Goal: Transaction & Acquisition: Purchase product/service

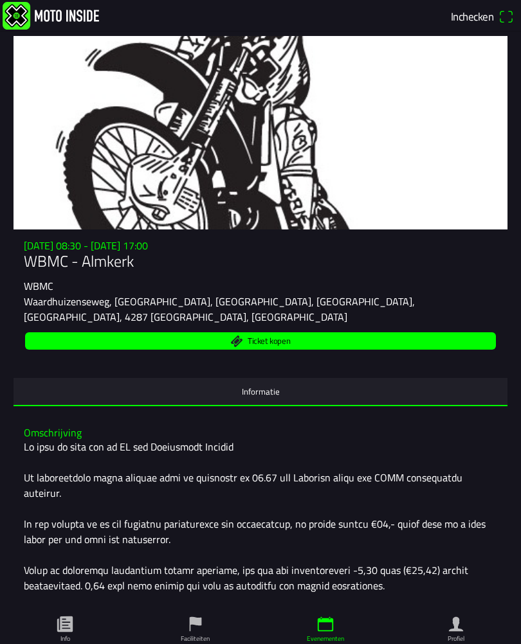
click at [489, 19] on span "Inchecken" at bounding box center [472, 16] width 42 height 17
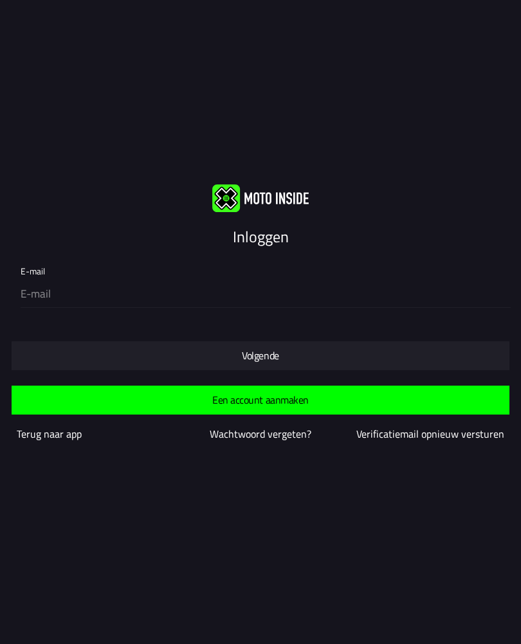
scroll to position [1, 0]
click at [0, 0] on slot "Terug naar app" at bounding box center [0, 0] width 0 height 0
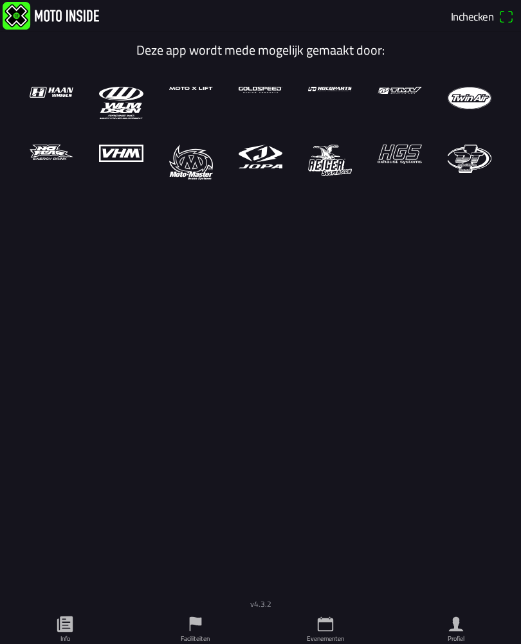
click at [189, 631] on icon "flag" at bounding box center [195, 623] width 19 height 19
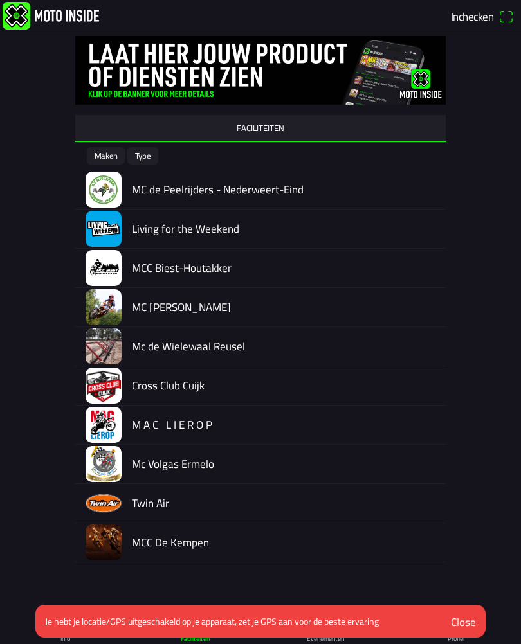
click at [464, 621] on div "Close" at bounding box center [463, 622] width 25 height 17
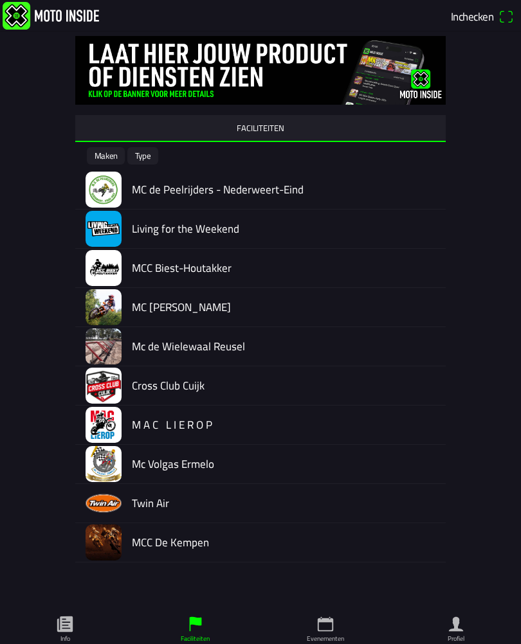
click at [56, 633] on icon "paper" at bounding box center [64, 623] width 19 height 19
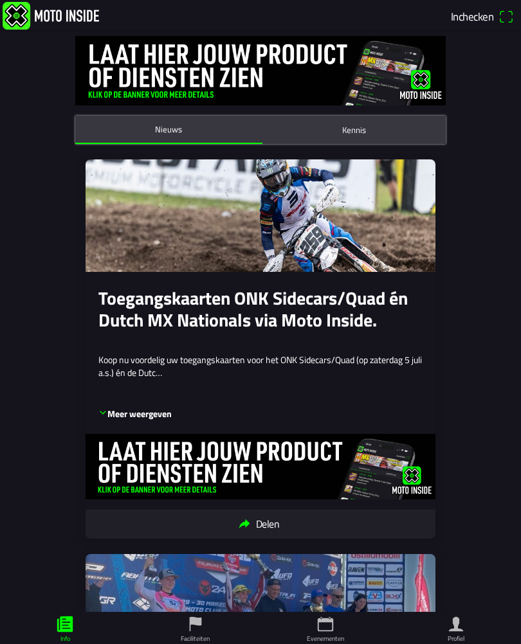
click at [328, 639] on ion-label "Evenementen" at bounding box center [325, 639] width 37 height 10
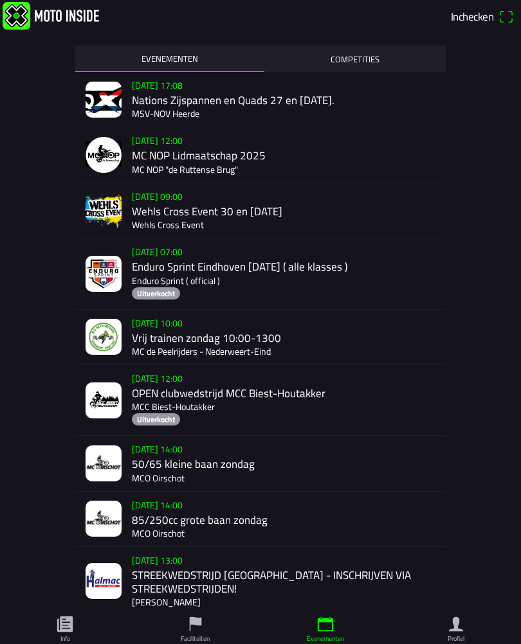
click at [459, 633] on icon "person" at bounding box center [455, 623] width 19 height 19
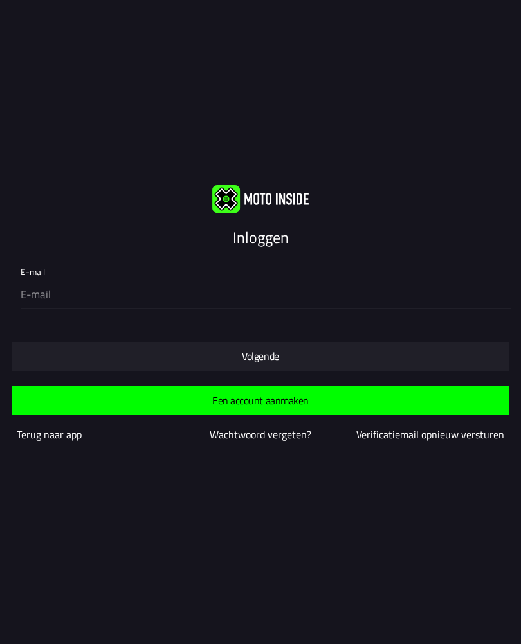
click at [0, 0] on slot "Volgende" at bounding box center [0, 0] width 0 height 0
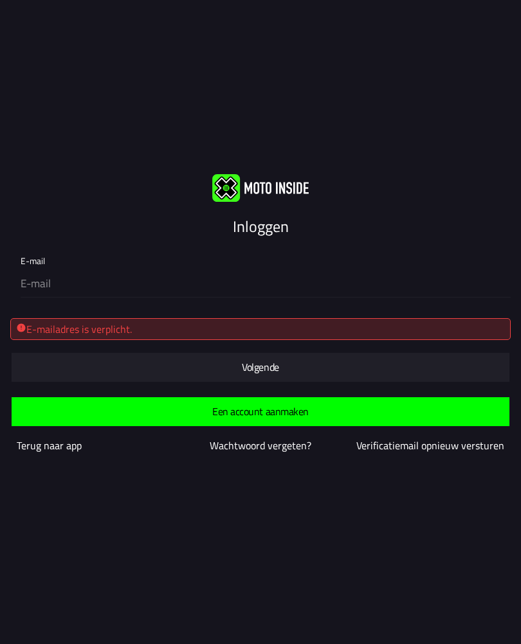
click at [75, 258] on div "E-mail" at bounding box center [263, 272] width 485 height 49
click at [42, 260] on div "E-mail" at bounding box center [263, 272] width 485 height 49
click at [42, 261] on div "E-mail" at bounding box center [263, 272] width 485 height 49
click at [79, 330] on div "E-mailadres is verplicht." at bounding box center [260, 328] width 488 height 15
click at [0, 0] on slot "Volgende" at bounding box center [0, 0] width 0 height 0
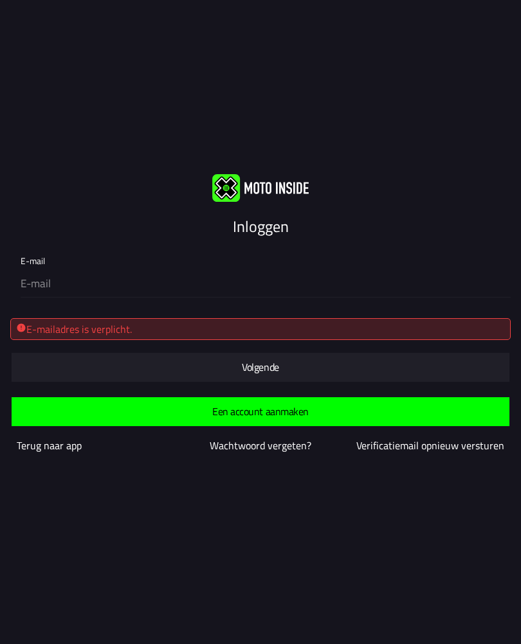
click at [40, 262] on div "E-mail" at bounding box center [263, 272] width 485 height 49
click at [66, 287] on input "email" at bounding box center [263, 284] width 485 height 27
type input "[PERSON_NAME][EMAIL_ADDRESS][DOMAIN_NAME]"
click at [0, 0] on slot "Volgende" at bounding box center [0, 0] width 0 height 0
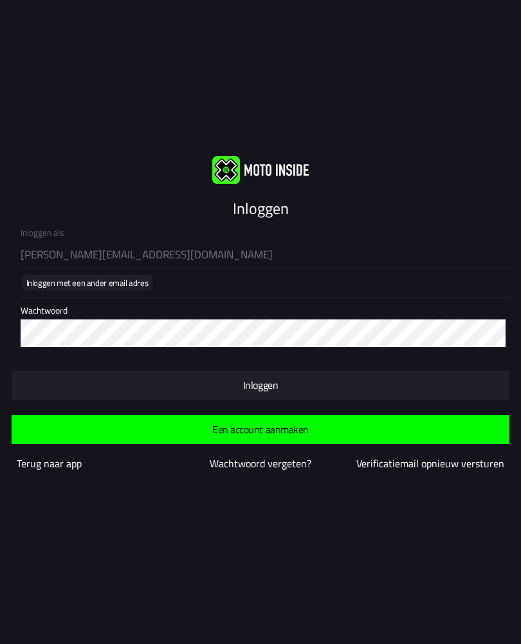
click at [0, 0] on slot "Inloggen" at bounding box center [0, 0] width 0 height 0
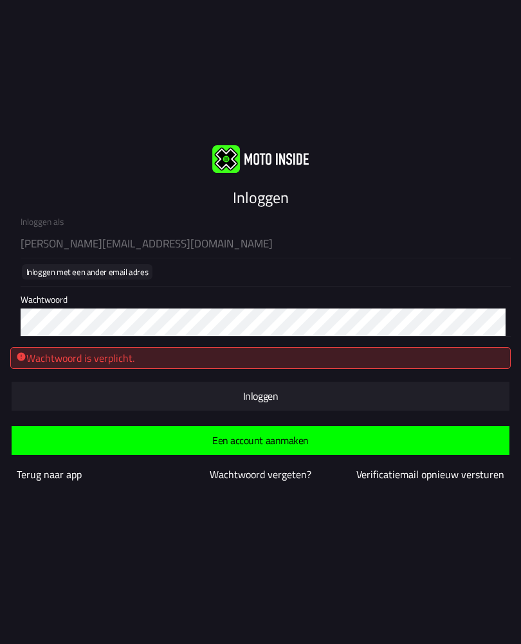
click at [0, 0] on slot "Inloggen" at bounding box center [0, 0] width 0 height 0
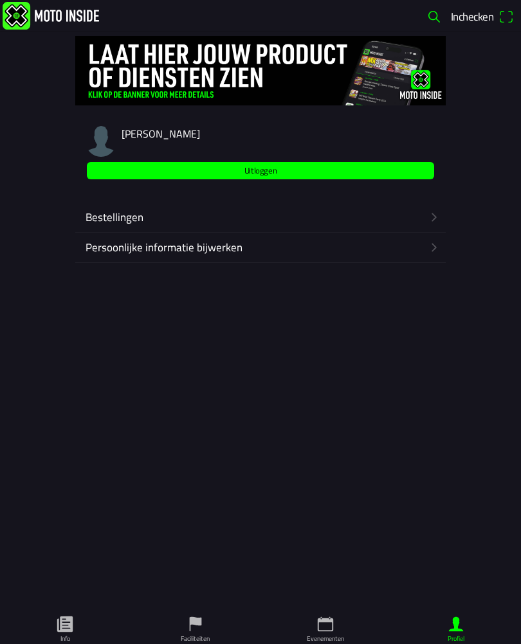
click at [438, 220] on icon "arrow forward" at bounding box center [433, 217] width 13 height 13
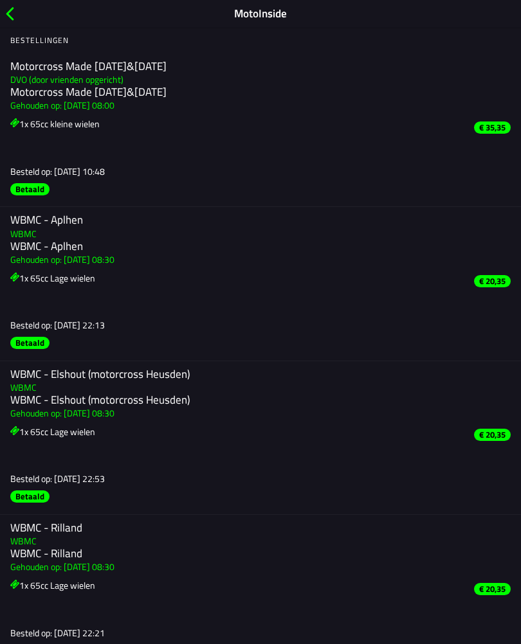
click at [11, 16] on span "button" at bounding box center [10, 14] width 14 height 20
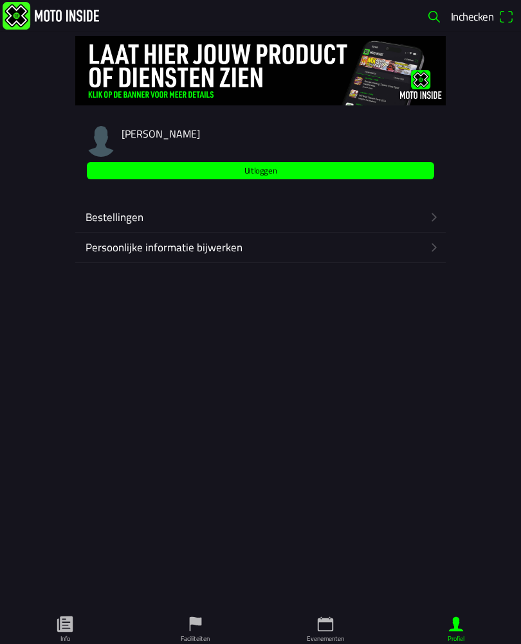
click at [327, 635] on ion-label "Evenementen" at bounding box center [325, 639] width 37 height 10
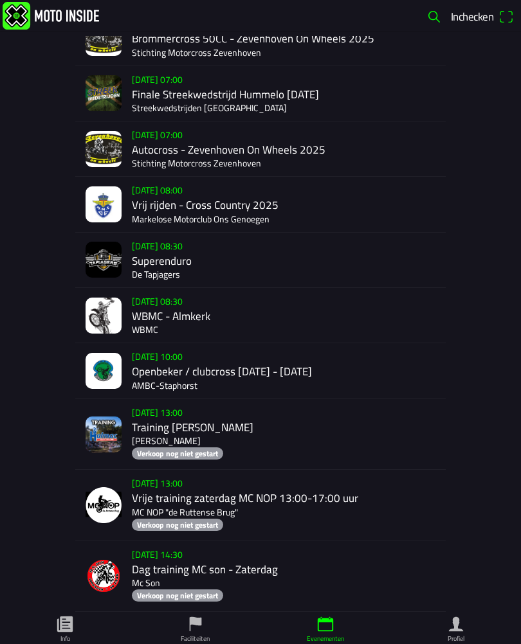
scroll to position [2995, 0]
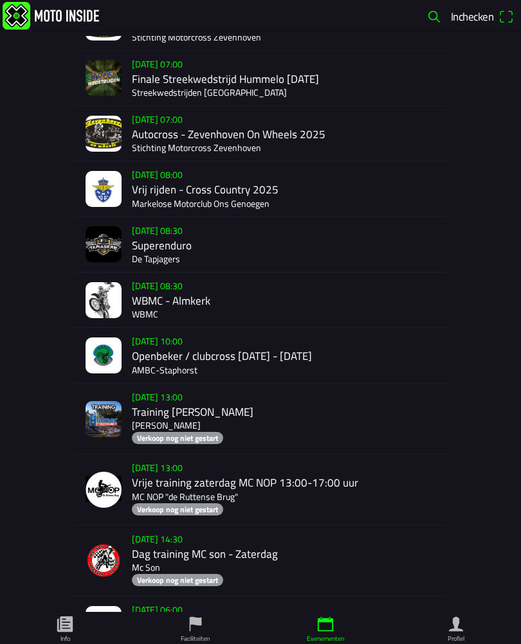
click at [110, 318] on img at bounding box center [103, 300] width 36 height 36
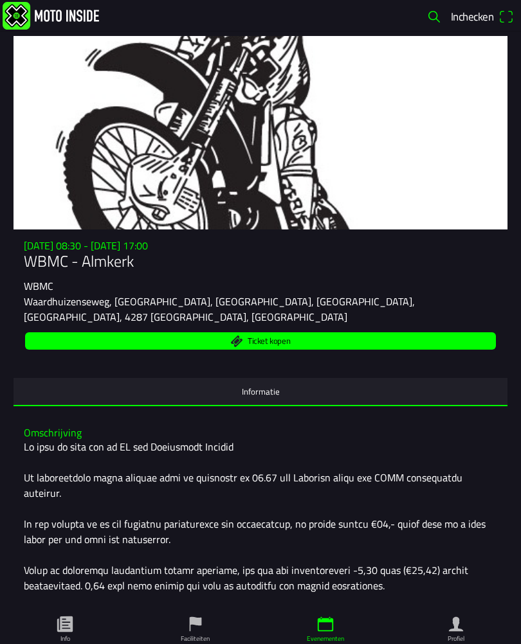
click at [276, 337] on span "Ticket kopen" at bounding box center [268, 341] width 42 height 8
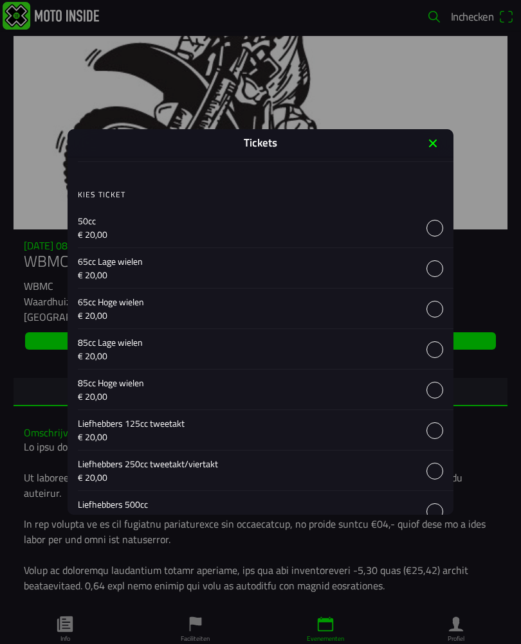
scroll to position [415, 0]
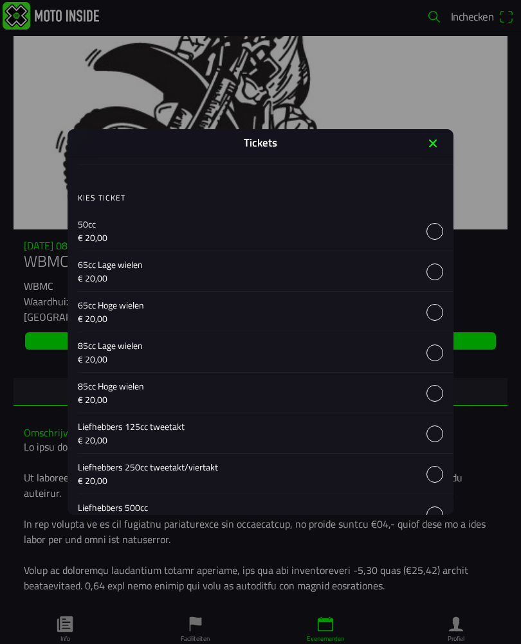
click at [436, 276] on button "button" at bounding box center [265, 271] width 375 height 40
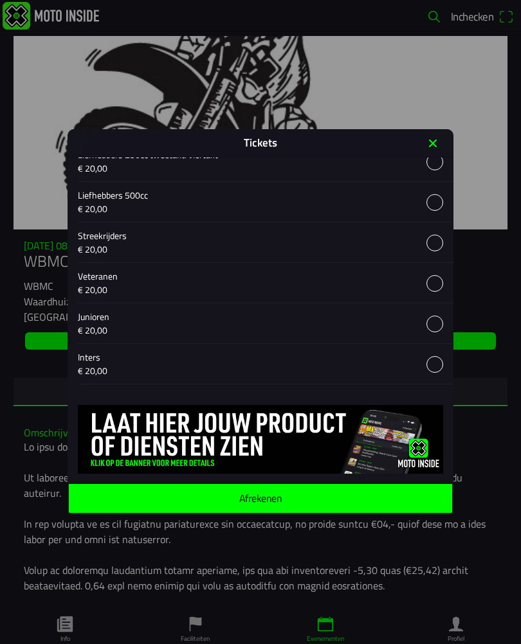
scroll to position [741, 0]
click at [285, 498] on span "Afrekenen" at bounding box center [260, 498] width 363 height 29
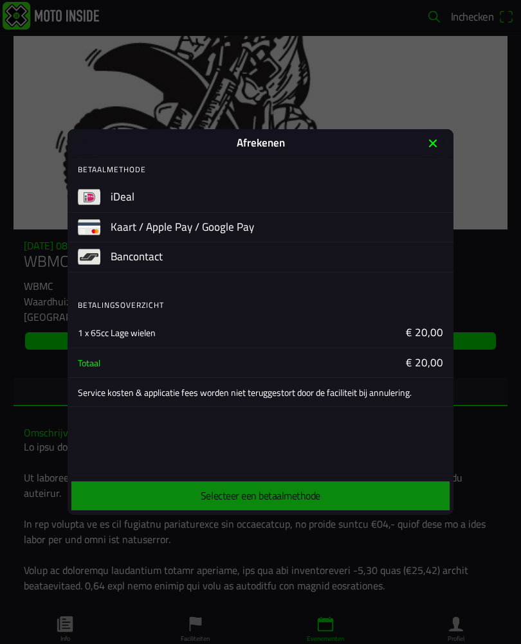
click at [114, 195] on button "button" at bounding box center [282, 198] width 343 height 30
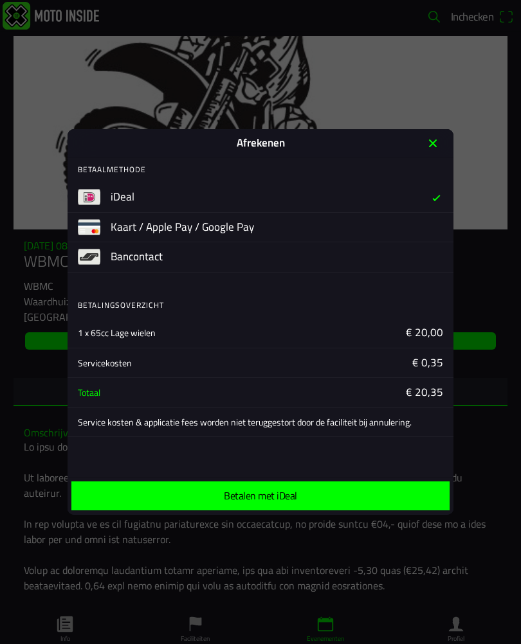
click at [278, 499] on ion-label "Betalen met iDeal" at bounding box center [260, 496] width 73 height 10
